Goal: Find specific page/section

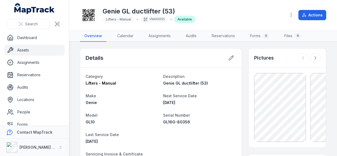
scroll to position [54, 0]
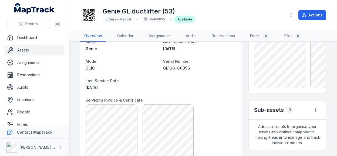
click at [116, 0] on header "Toggle Navigation Genie GL ductlifter (53) Lifters - Manual VNA00095 Available …" at bounding box center [203, 15] width 268 height 31
click at [30, 22] on span "Search" at bounding box center [31, 23] width 13 height 5
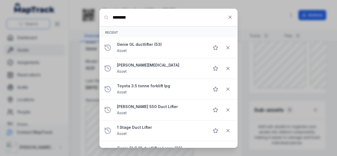
type input "********"
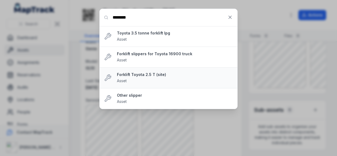
click at [135, 76] on strong "Forklift Toyota 2.5 T (site)" at bounding box center [175, 74] width 116 height 5
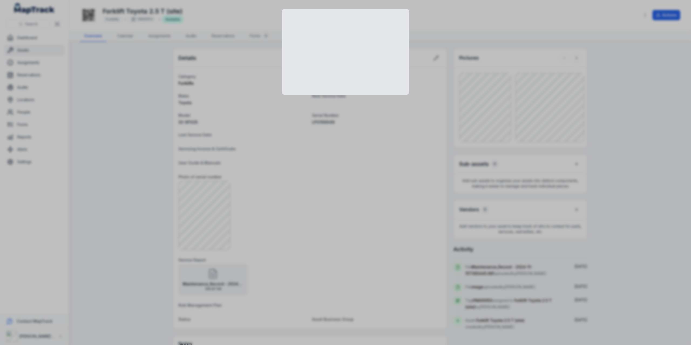
click at [476, 123] on div at bounding box center [345, 172] width 691 height 345
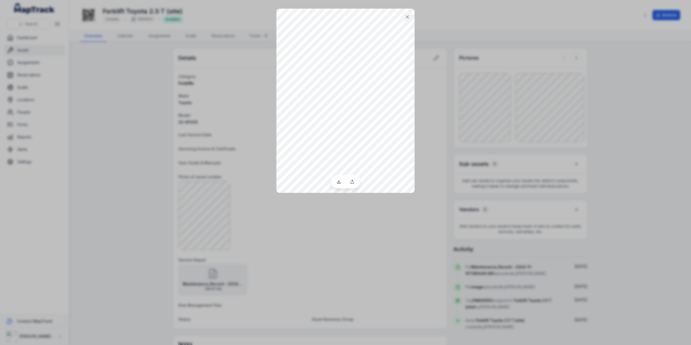
click at [208, 206] on div at bounding box center [345, 172] width 691 height 345
click at [412, 16] on button at bounding box center [407, 17] width 10 height 10
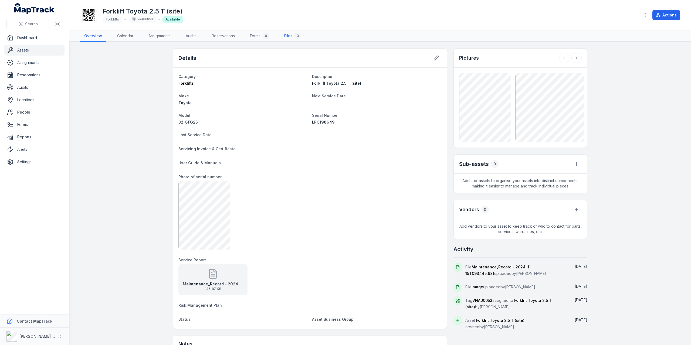
click at [297, 36] on div "3" at bounding box center [298, 36] width 6 height 6
click at [291, 36] on link "Files 3" at bounding box center [292, 36] width 25 height 11
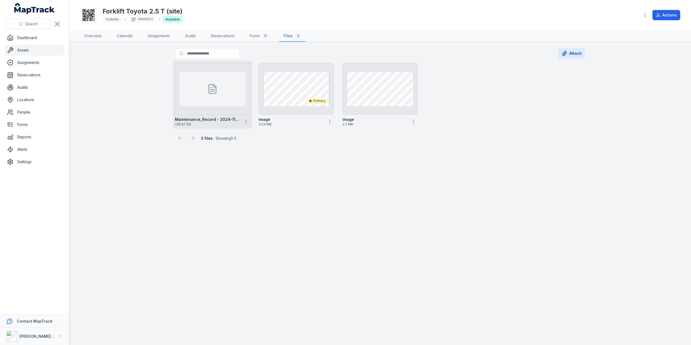
click at [221, 91] on div at bounding box center [213, 89] width 66 height 35
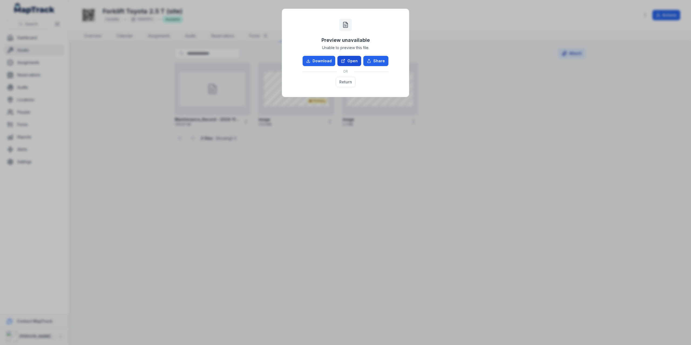
click at [346, 63] on link "Open" at bounding box center [350, 61] width 24 height 10
